Goal: Find specific page/section: Find specific page/section

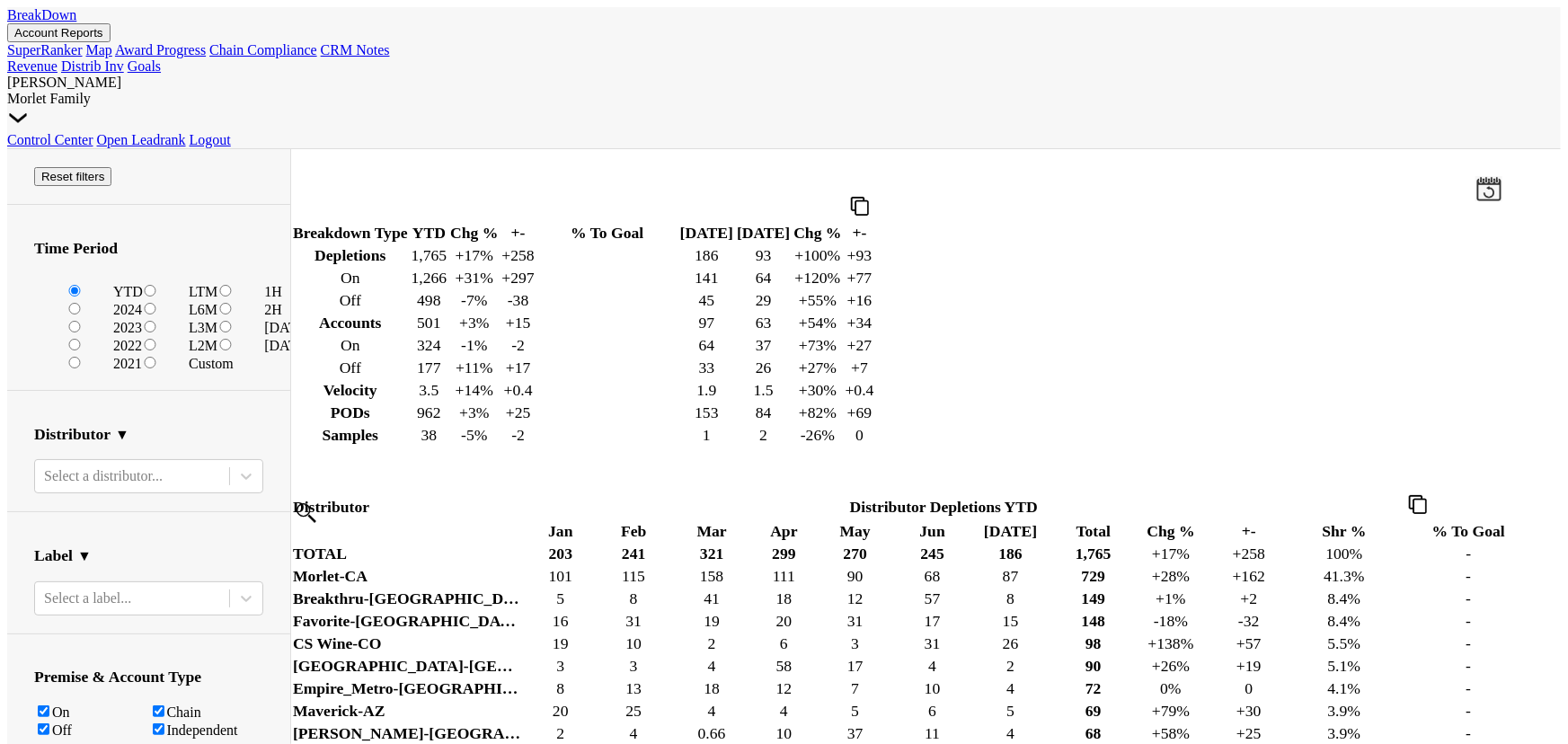
click at [110, 40] on button "Account Reports" at bounding box center [59, 33] width 104 height 19
click at [83, 57] on link "SuperRanker" at bounding box center [45, 49] width 75 height 15
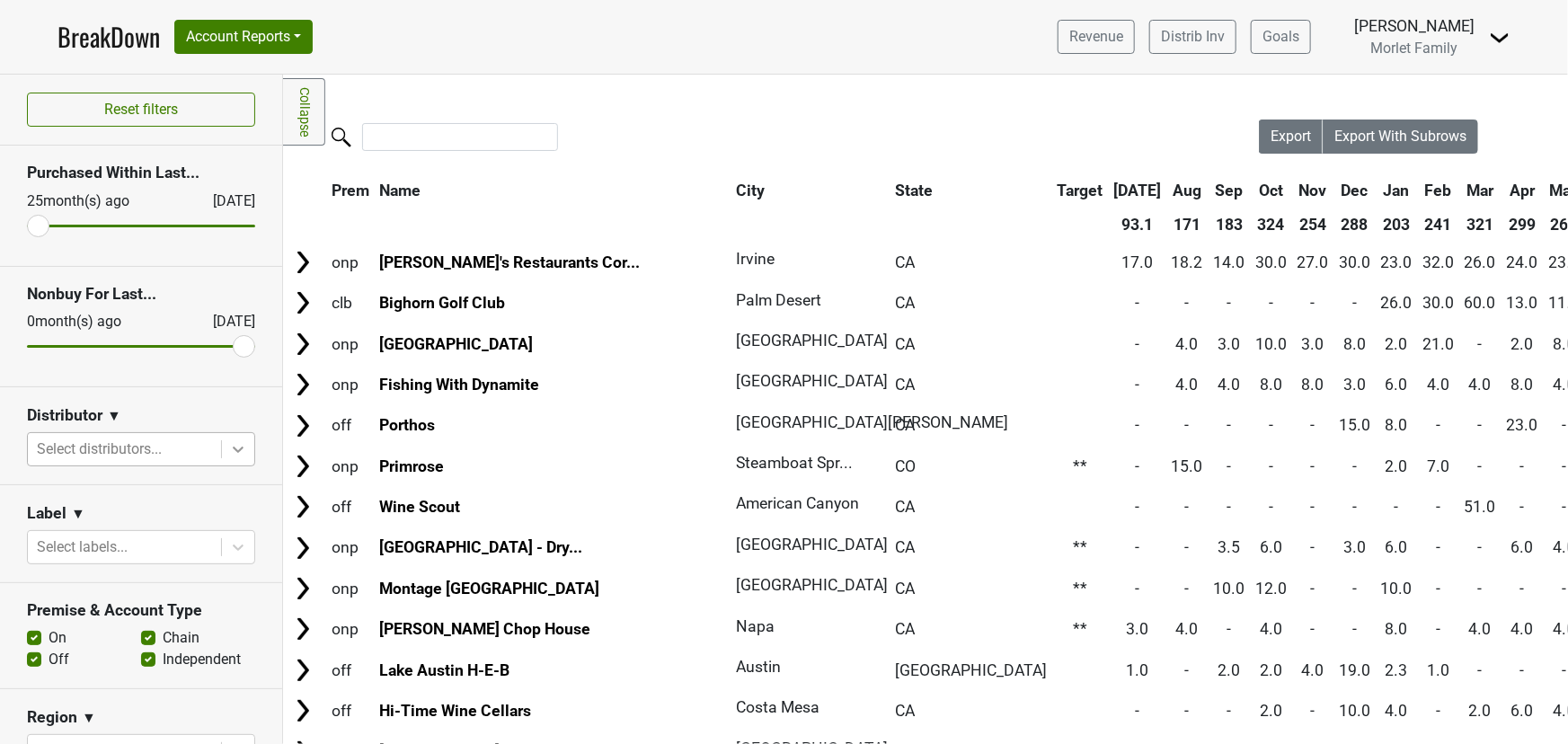
click at [233, 448] on icon at bounding box center [238, 449] width 10 height 7
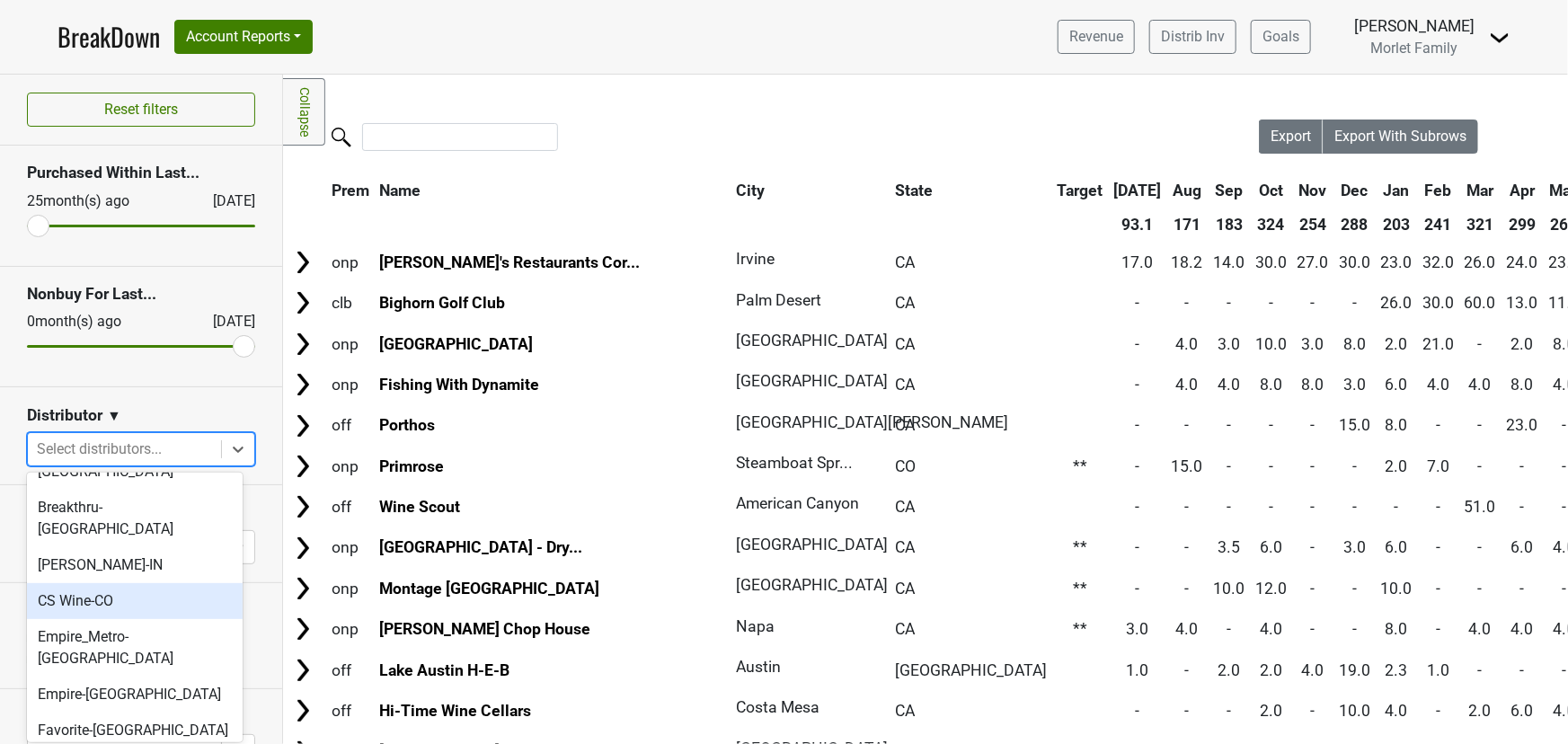
scroll to position [81, 0]
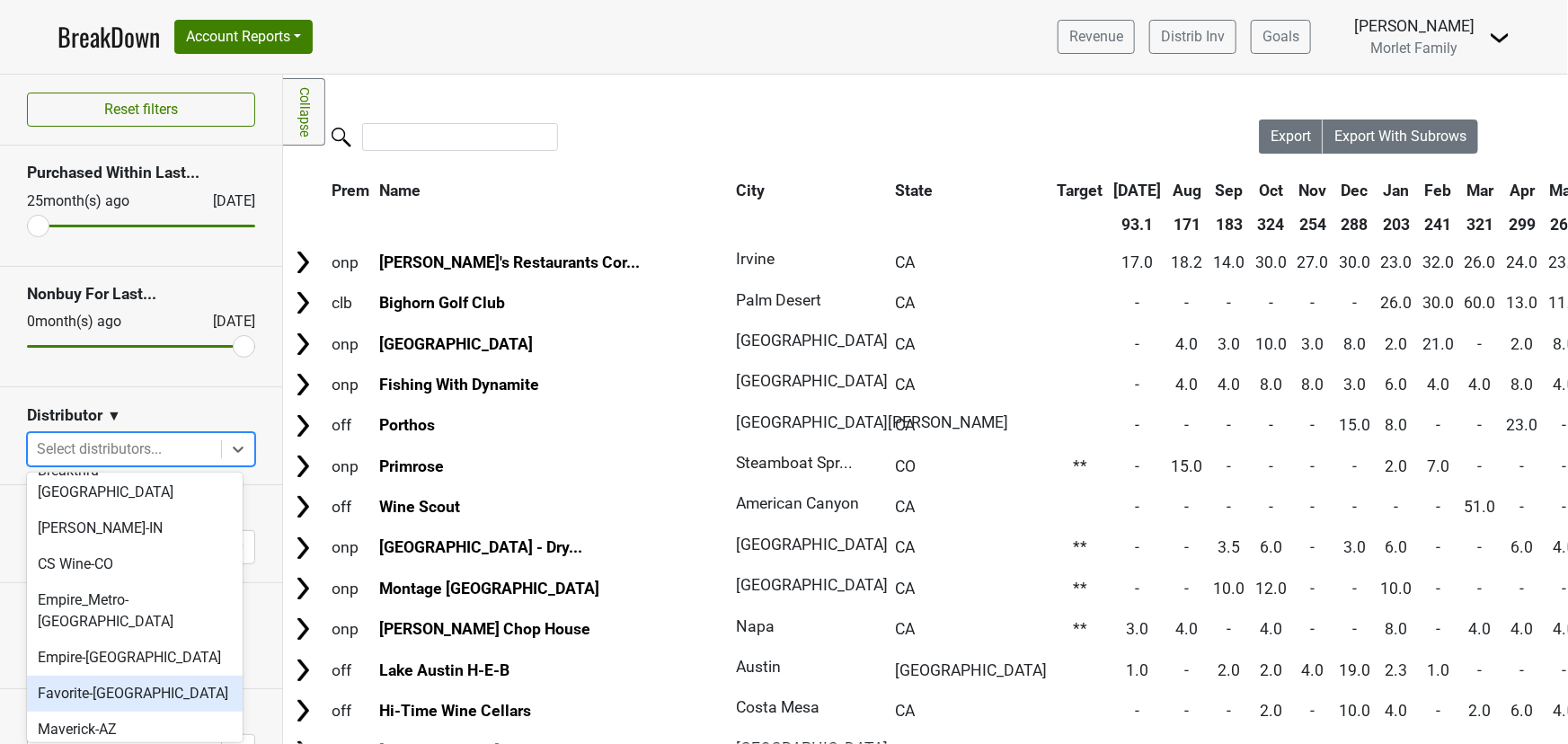
click at [145, 675] on div "Favorite-[GEOGRAPHIC_DATA]" at bounding box center [134, 694] width 216 height 36
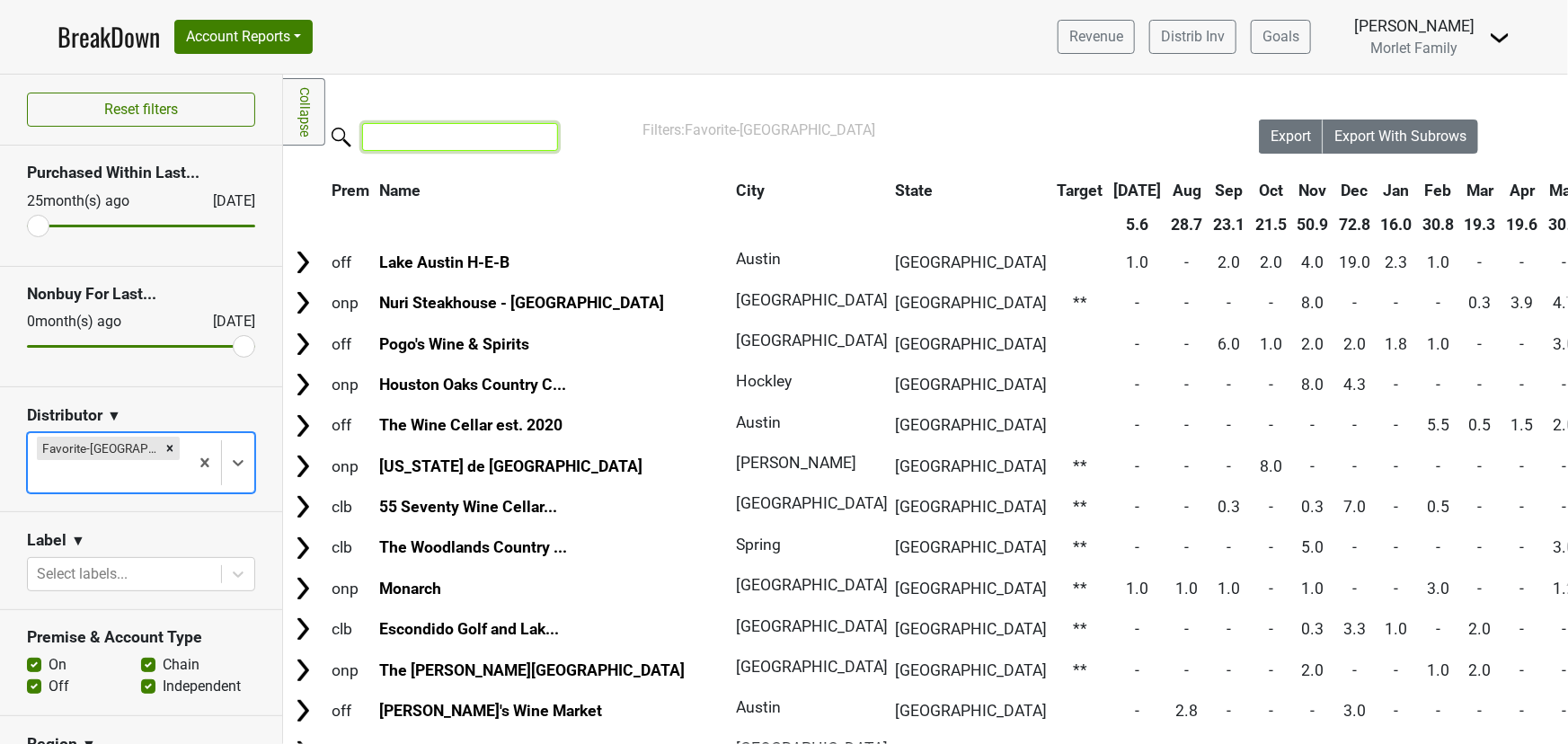
click at [465, 139] on input "search" at bounding box center [461, 136] width 196 height 28
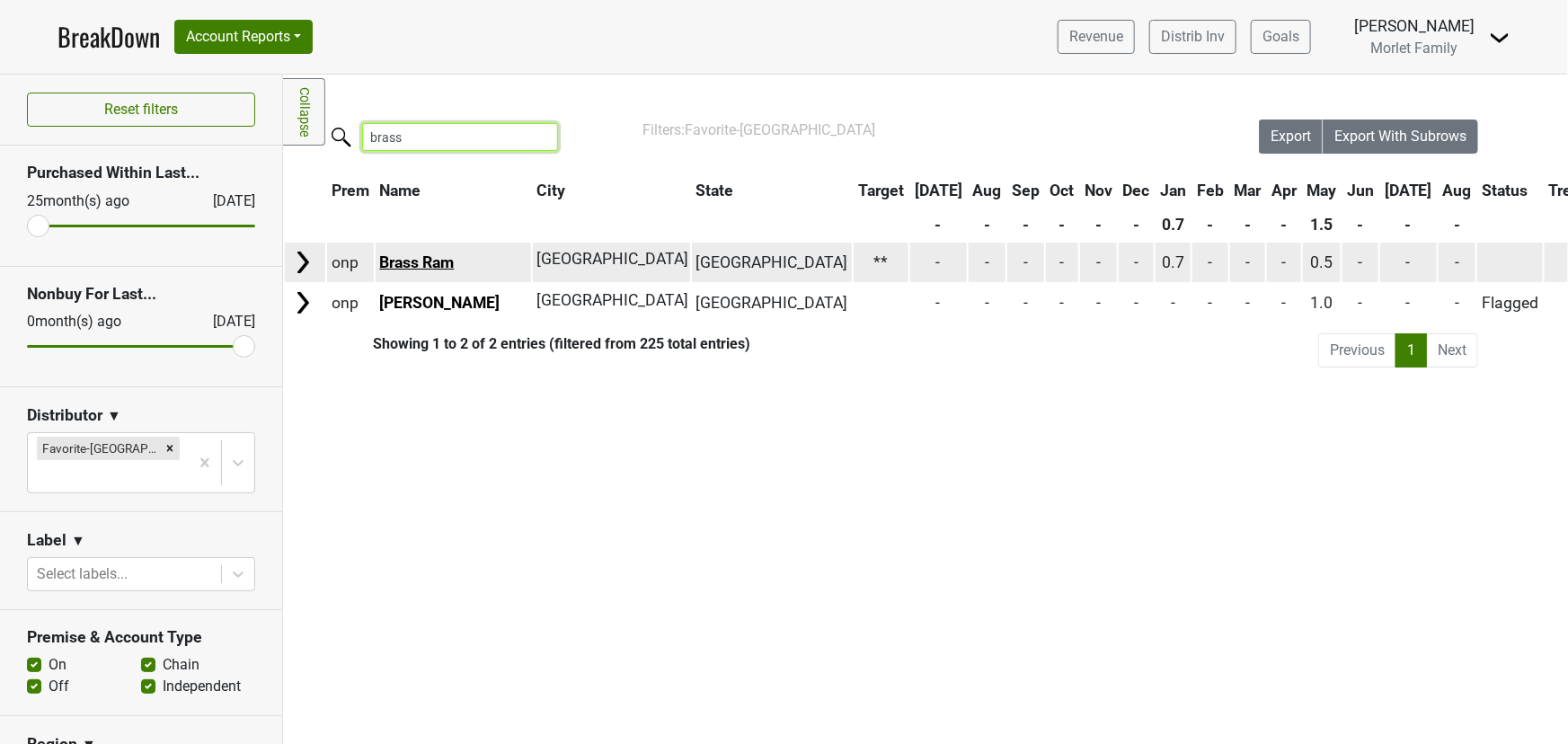
type input "brass"
click at [454, 265] on link "Brass Ram" at bounding box center [417, 262] width 74 height 18
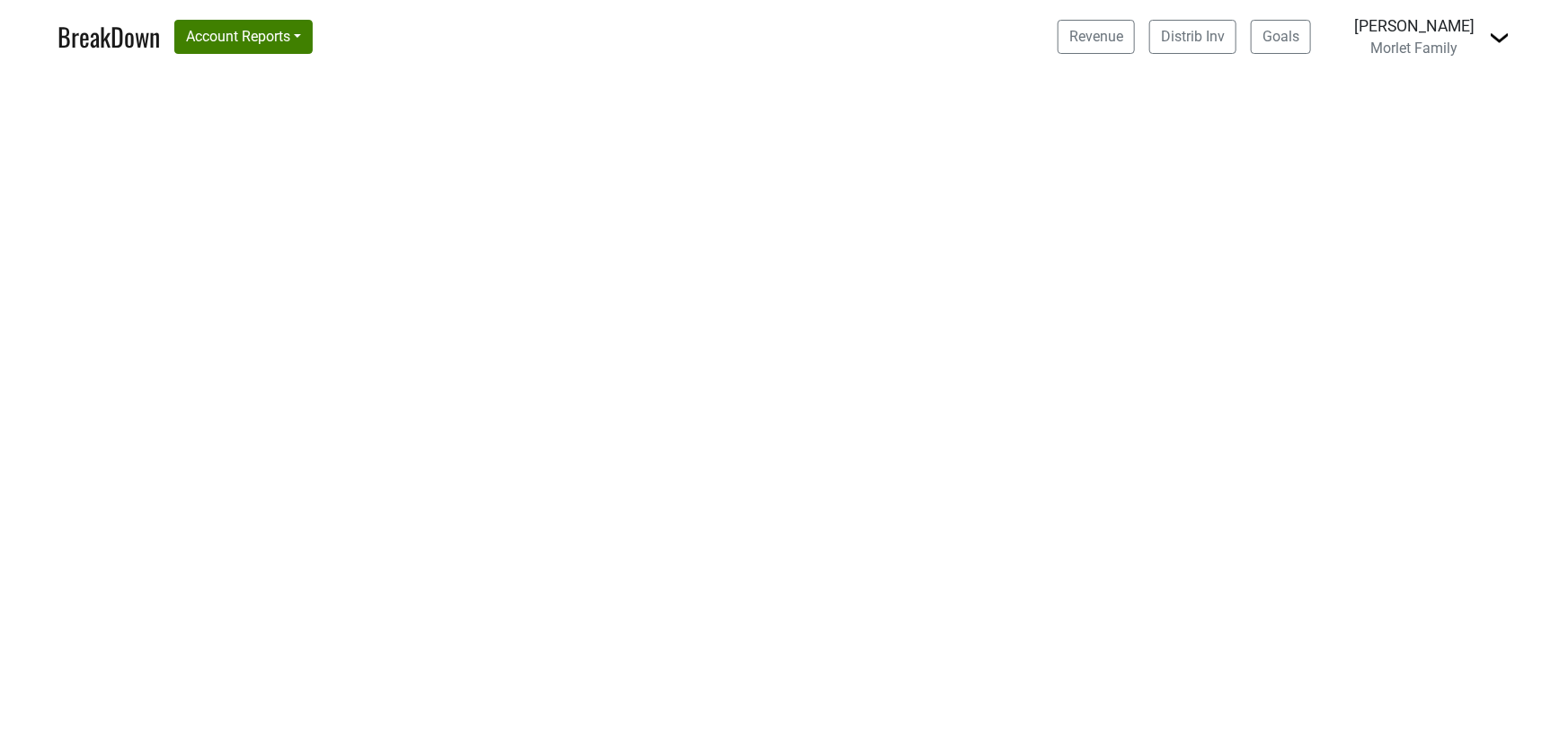
select select "CA"
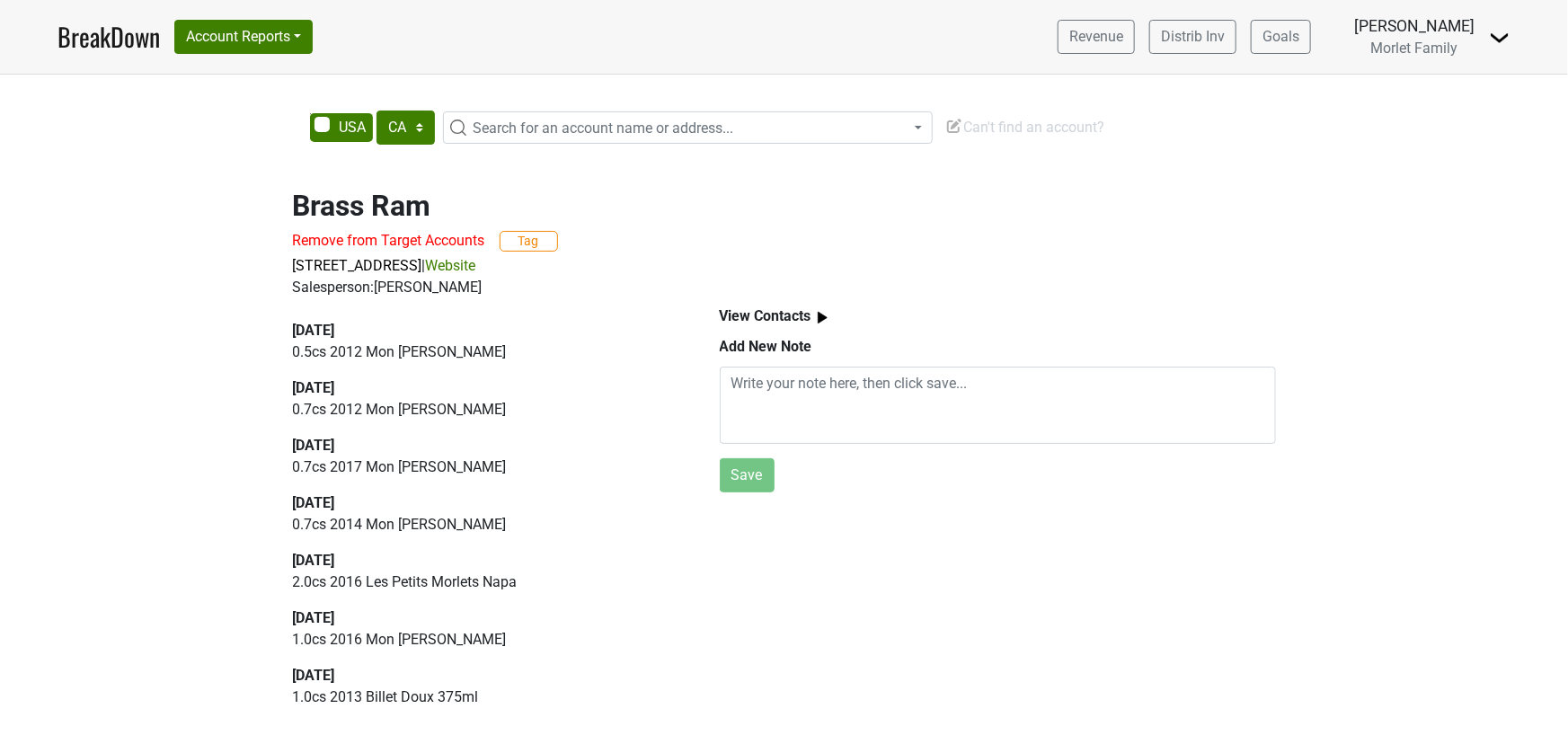
scroll to position [10, 0]
